Goal: Information Seeking & Learning: Check status

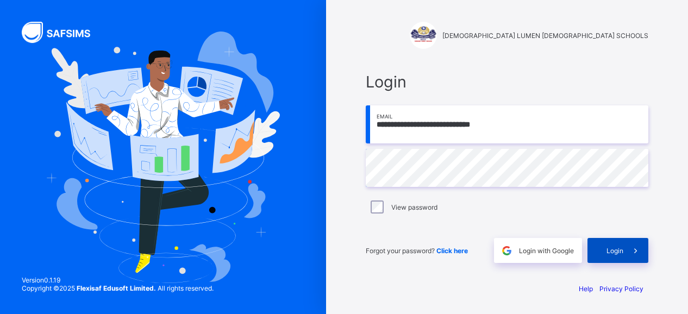
click at [618, 247] on span "Login" at bounding box center [614, 251] width 17 height 8
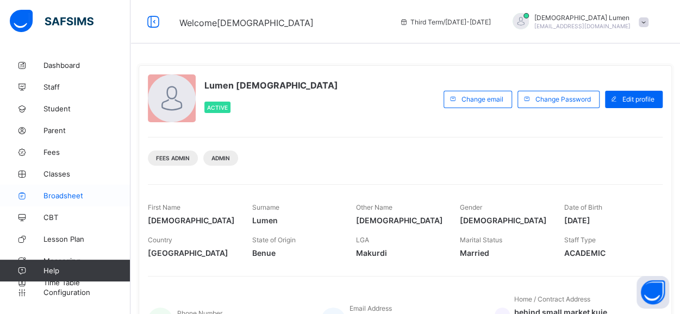
click at [71, 196] on span "Broadsheet" at bounding box center [86, 195] width 87 height 9
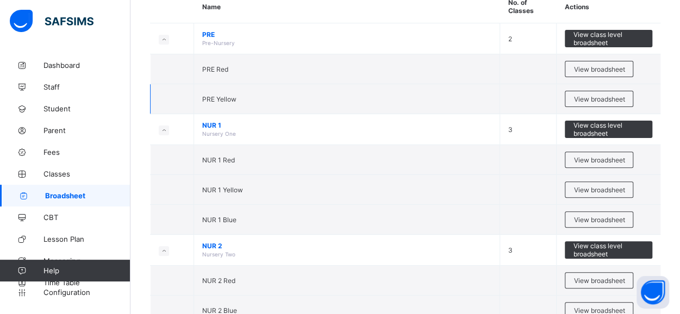
scroll to position [113, 0]
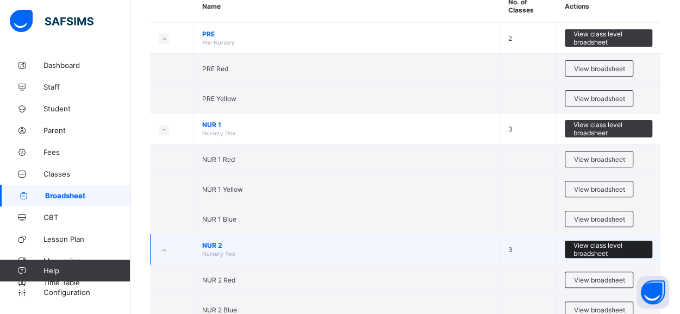
click at [611, 246] on span "View class level broadsheet" at bounding box center [608, 249] width 71 height 16
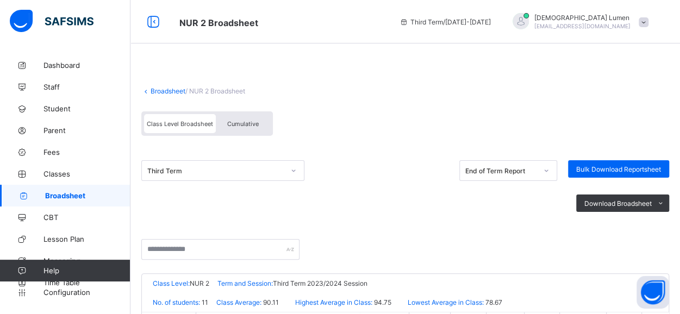
click at [256, 124] on span "Cumulative" at bounding box center [243, 124] width 32 height 8
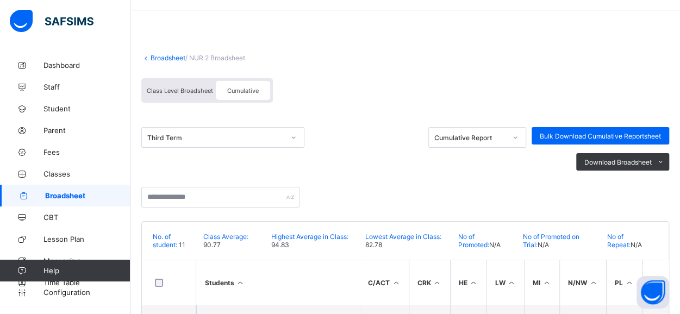
scroll to position [37, 0]
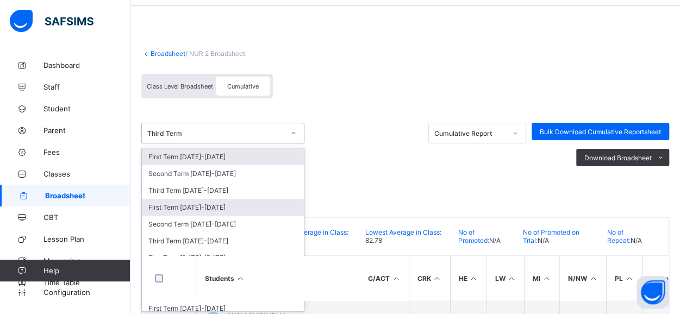
click at [199, 204] on div "First Term 2024-2025" at bounding box center [223, 207] width 162 height 17
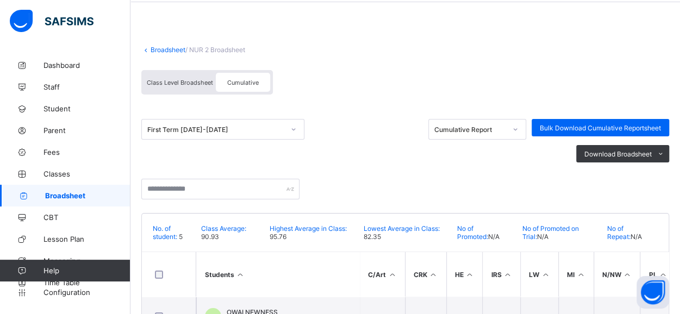
scroll to position [0, 0]
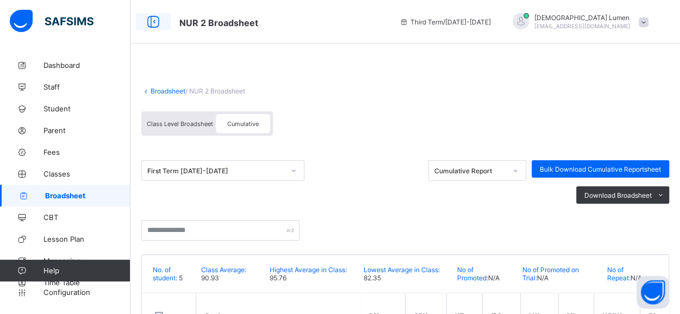
click at [151, 18] on icon at bounding box center [153, 22] width 18 height 16
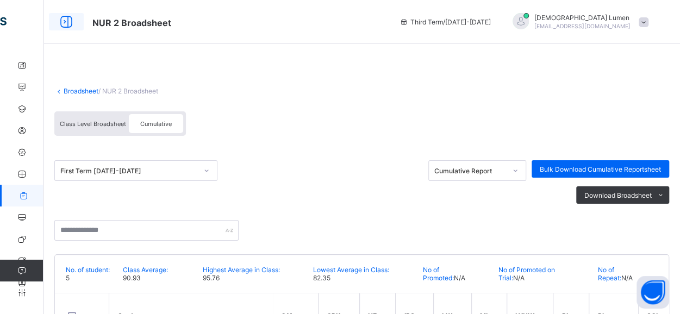
click at [72, 21] on icon at bounding box center [66, 22] width 18 height 16
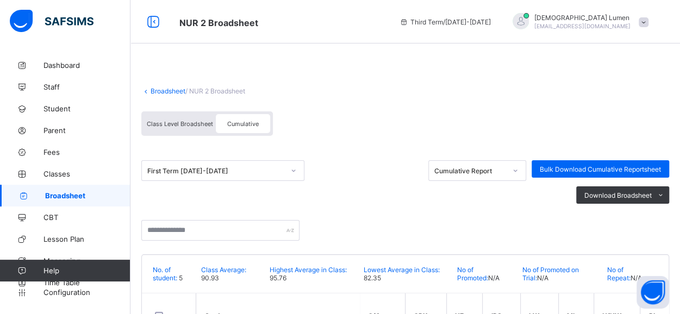
click at [166, 90] on link "Broadsheet" at bounding box center [168, 91] width 35 height 8
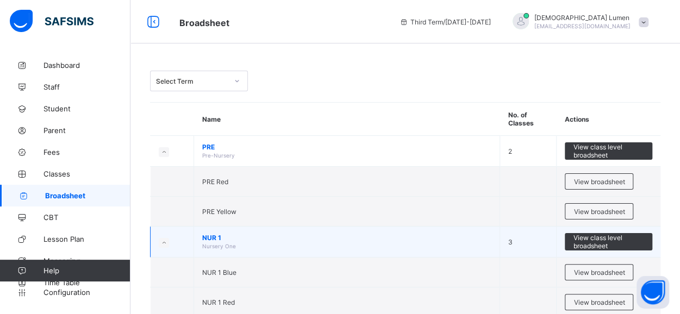
click at [216, 239] on span "NUR 1" at bounding box center [346, 238] width 289 height 8
click at [609, 238] on span "View class level broadsheet" at bounding box center [608, 242] width 71 height 16
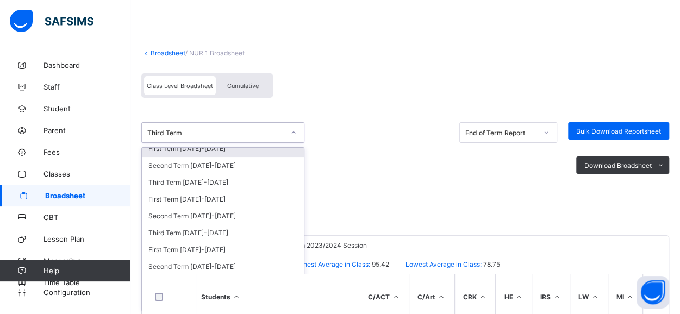
scroll to position [10, 0]
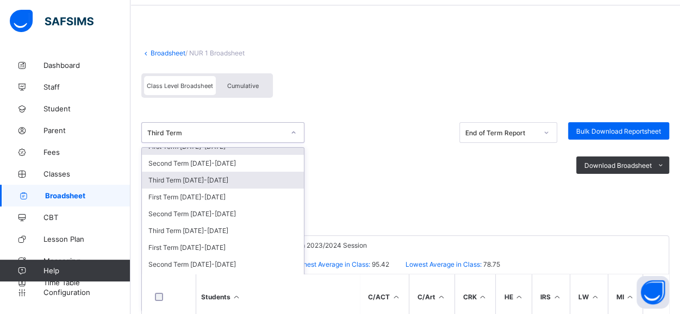
click at [215, 178] on div "Third Term 2025-2026" at bounding box center [223, 180] width 162 height 17
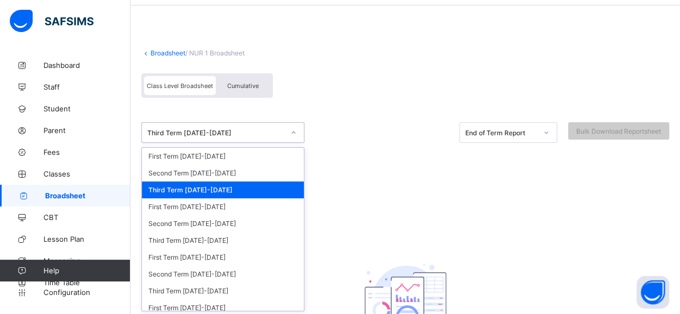
scroll to position [38, 0]
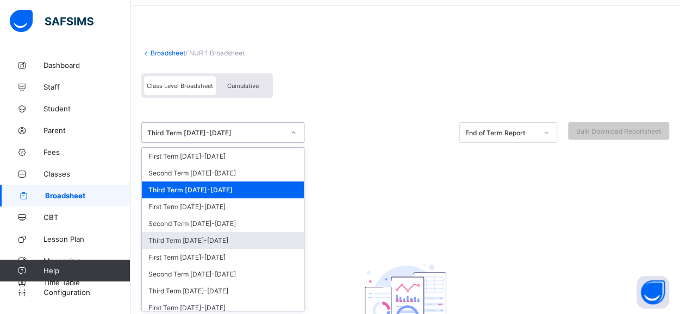
click at [202, 239] on div "Third Term 2024-2025" at bounding box center [223, 240] width 162 height 17
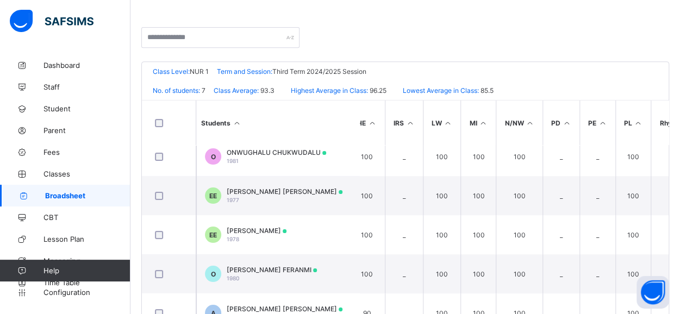
scroll to position [51, 0]
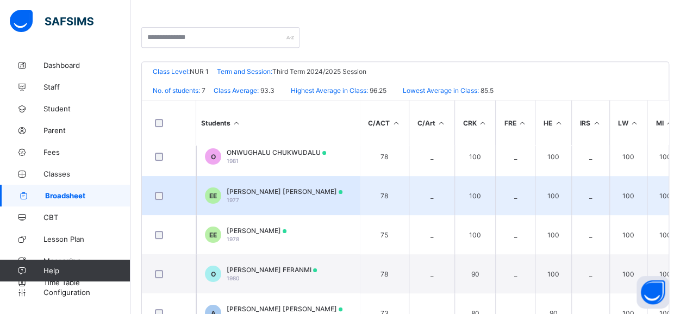
click at [301, 192] on div "EZEMA CHUKWUEBUKA EMMANUEL 1977" at bounding box center [285, 195] width 116 height 16
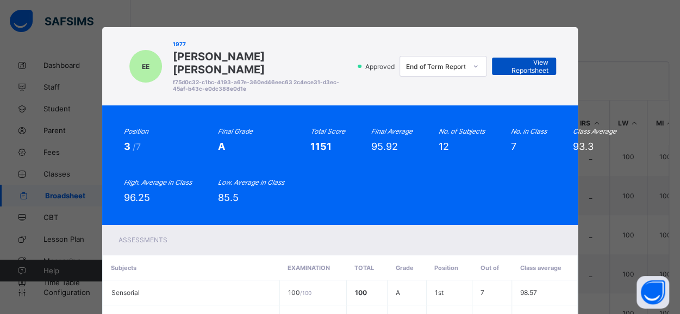
click at [538, 72] on span "View Reportsheet" at bounding box center [524, 66] width 48 height 16
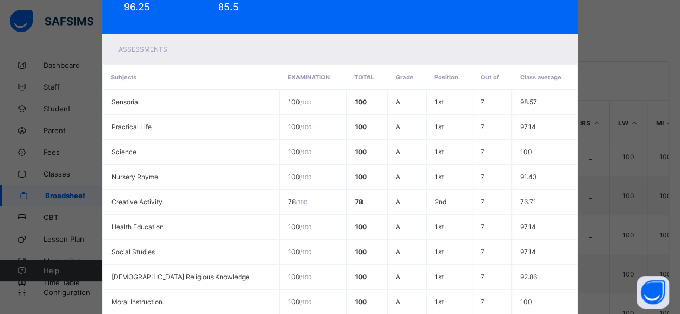
scroll to position [363, 0]
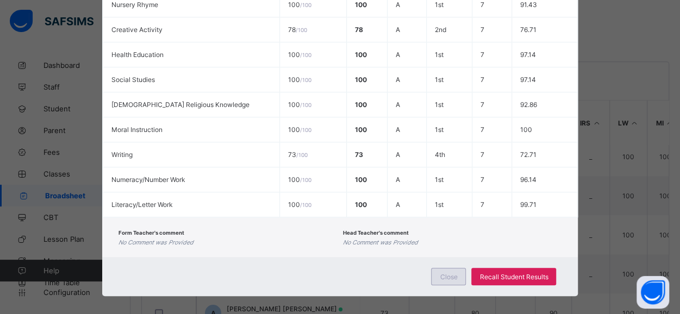
click at [444, 273] on span "Close" at bounding box center [448, 277] width 17 height 8
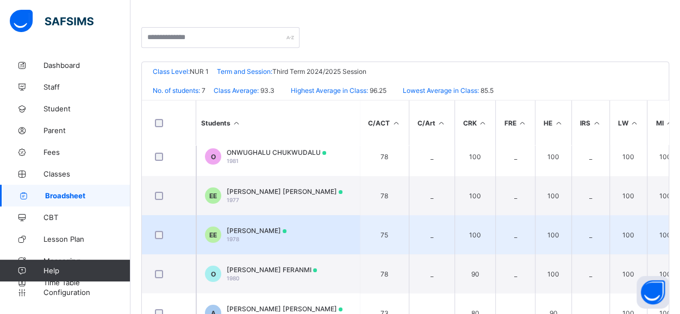
click at [292, 216] on td "EE EZEMA SOMTOCHUKWU EMMANUELLA 1978" at bounding box center [277, 234] width 163 height 39
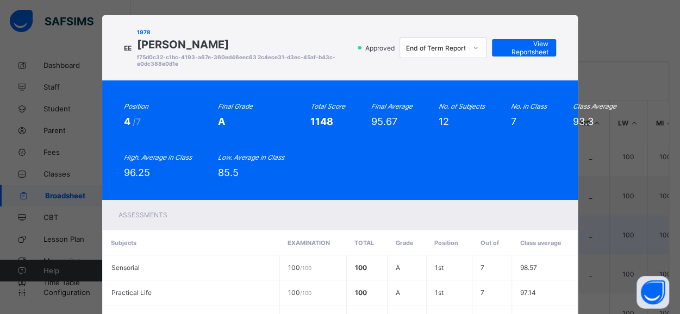
scroll to position [0, 0]
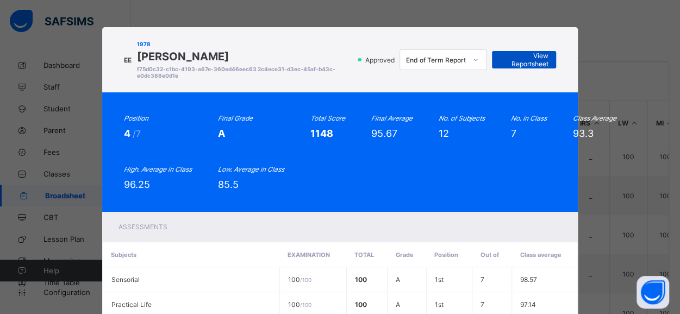
click at [533, 68] on span "View Reportsheet" at bounding box center [524, 60] width 48 height 16
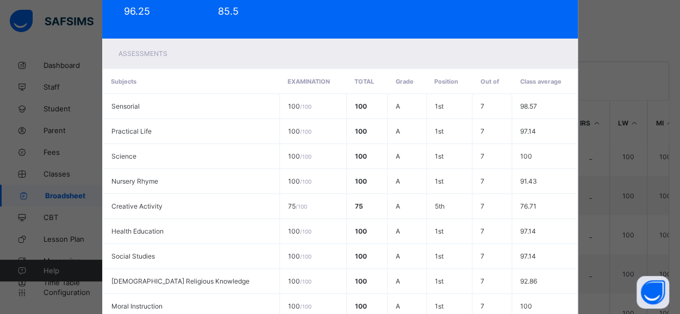
scroll to position [363, 0]
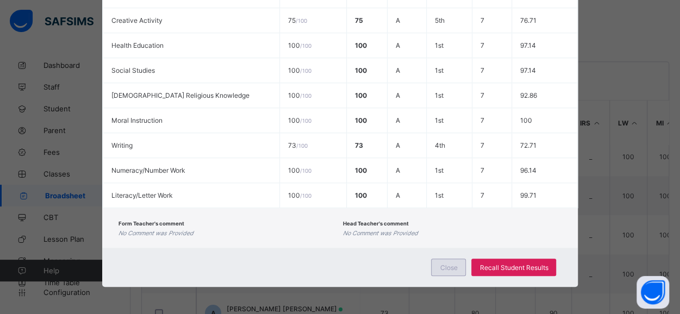
click at [447, 270] on span "Close" at bounding box center [448, 268] width 17 height 8
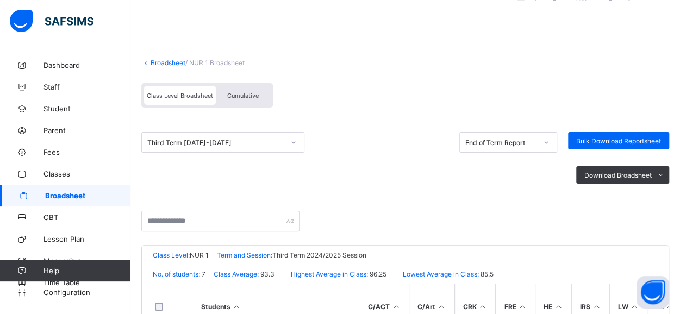
scroll to position [25, 0]
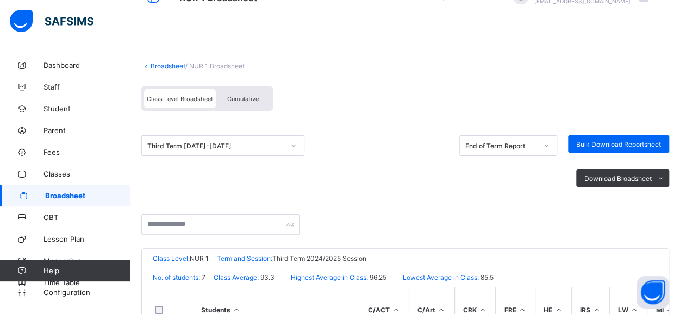
click at [159, 64] on link "Broadsheet" at bounding box center [168, 66] width 35 height 8
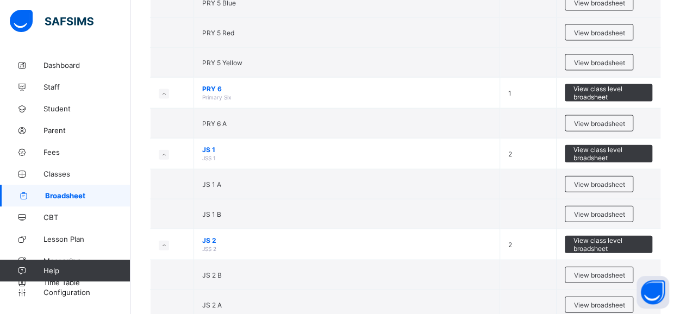
scroll to position [1148, 0]
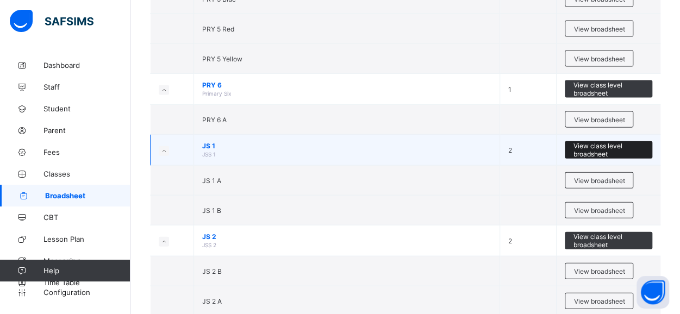
click at [616, 142] on span "View class level broadsheet" at bounding box center [608, 150] width 71 height 16
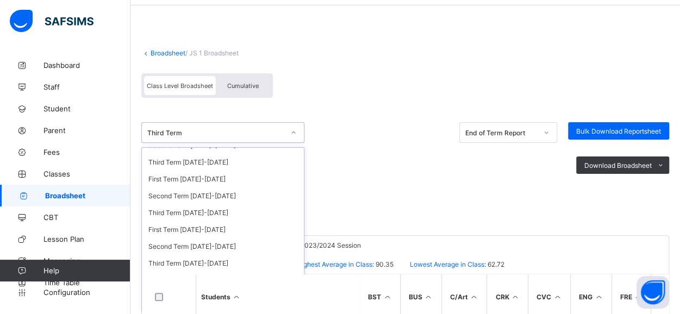
scroll to position [42, 0]
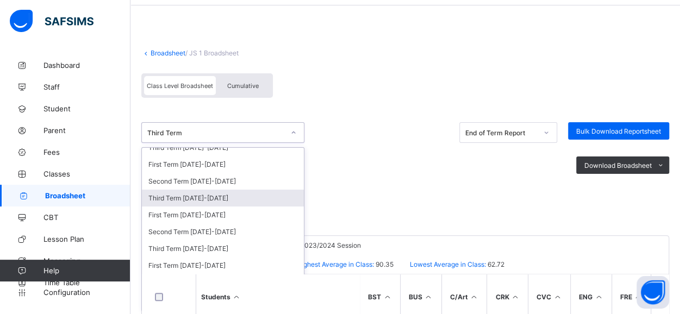
click at [212, 197] on div "Third Term 2024-2025" at bounding box center [223, 198] width 162 height 17
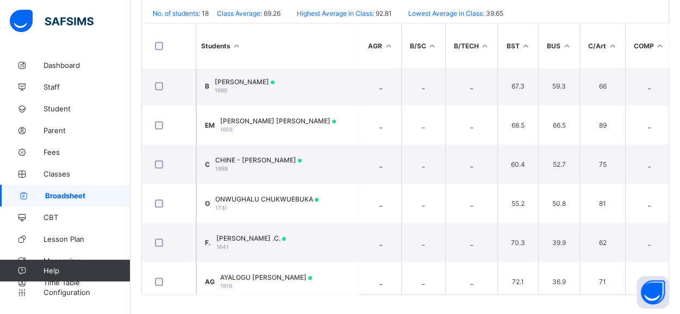
scroll to position [296, 0]
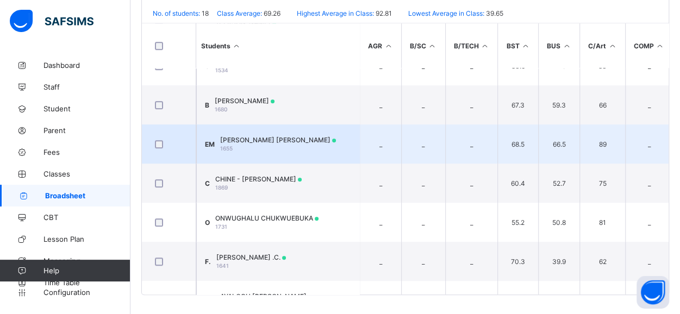
click at [325, 134] on td "EM EZEMA ADAEZE MICHELLE 1655" at bounding box center [277, 143] width 163 height 39
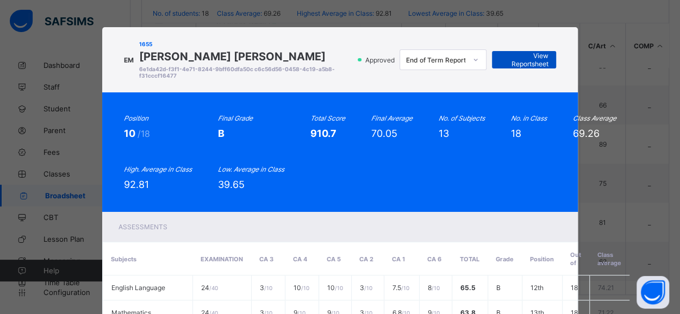
click at [528, 63] on span "View Reportsheet" at bounding box center [524, 60] width 48 height 16
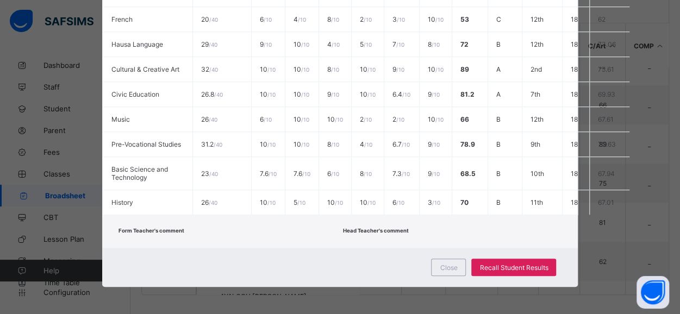
scroll to position [466, 0]
click at [446, 271] on div "Close" at bounding box center [448, 267] width 35 height 17
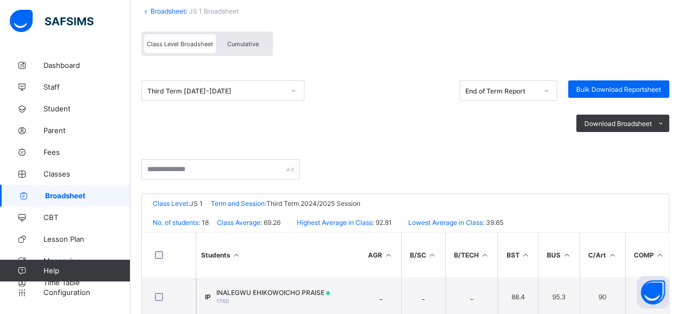
scroll to position [0, 0]
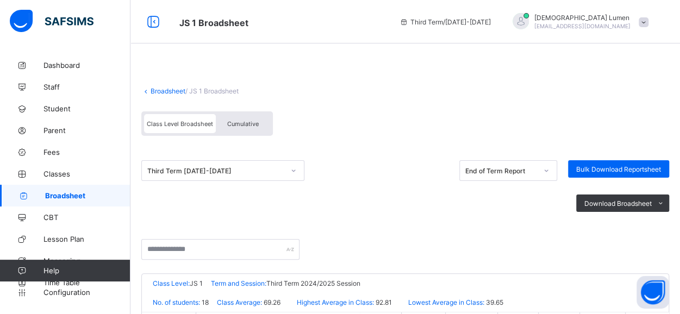
click at [159, 91] on link "Broadsheet" at bounding box center [168, 91] width 35 height 8
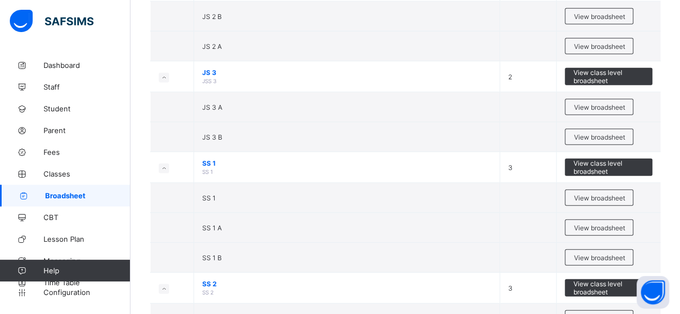
scroll to position [1404, 0]
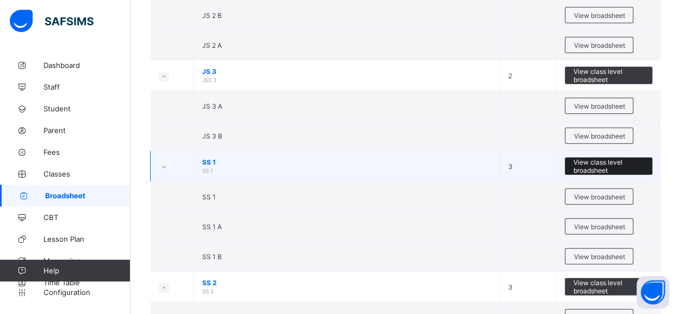
click at [601, 158] on span "View class level broadsheet" at bounding box center [608, 166] width 71 height 16
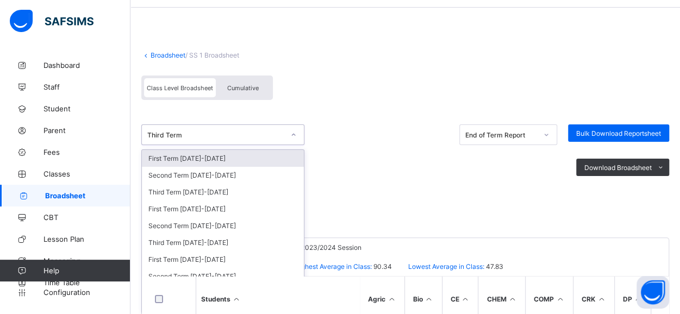
scroll to position [38, 0]
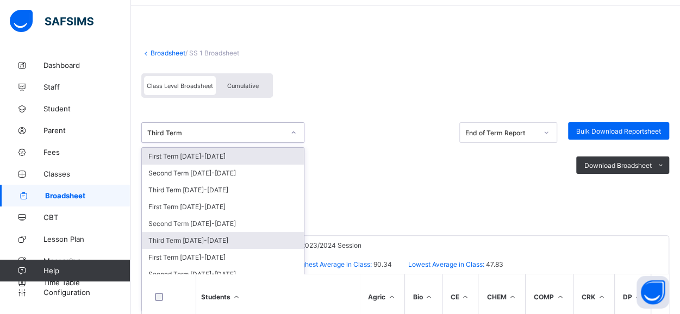
click at [203, 236] on div "Third Term 2024-2025" at bounding box center [223, 240] width 162 height 17
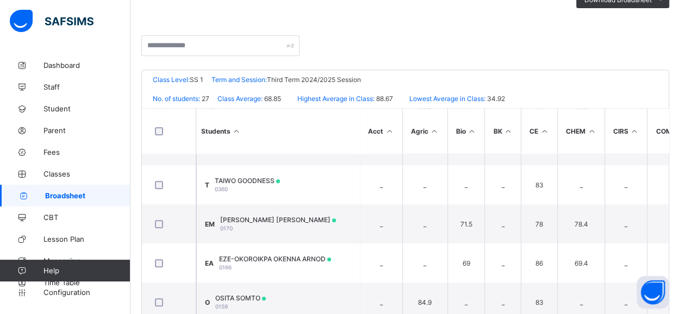
scroll to position [270, 0]
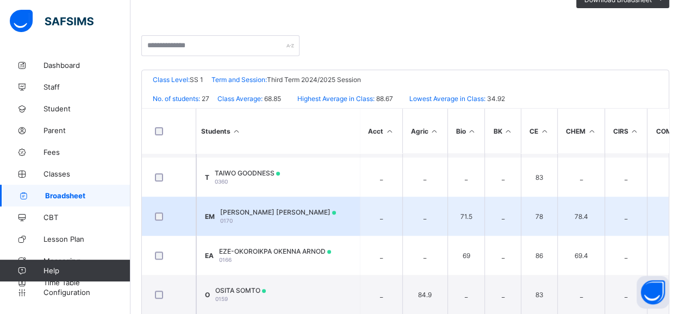
click at [298, 214] on div "EZEMA CHIDUBEM MICHAEL 0170" at bounding box center [278, 216] width 116 height 16
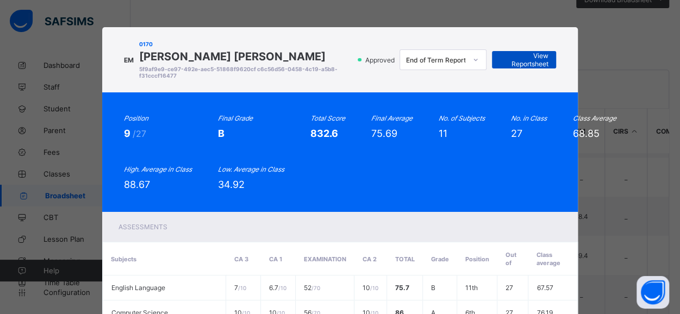
click at [533, 60] on span "View Reportsheet" at bounding box center [524, 60] width 48 height 16
